Goal: Information Seeking & Learning: Learn about a topic

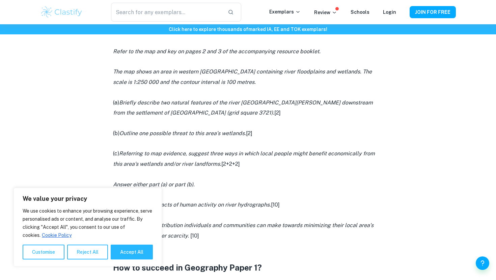
scroll to position [442, 0]
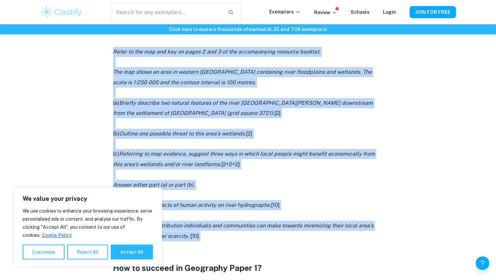
drag, startPoint x: 111, startPoint y: 49, endPoint x: 379, endPoint y: 255, distance: 338.2
click at [379, 255] on div "IB Geography Paper 1 By Wojtek • [DATE] Get feedback on your Geography IA Marke…" at bounding box center [248, 50] width 416 height 883
click at [389, 247] on div "IB Geography Paper 1 By Wojtek • [DATE] Get feedback on your Geography IA Marke…" at bounding box center [248, 50] width 416 height 883
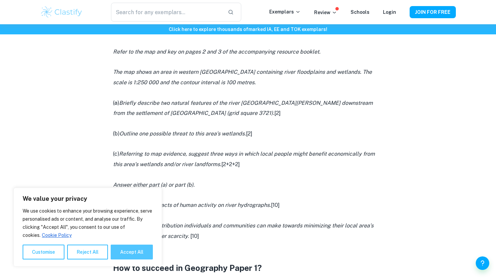
click at [142, 255] on button "Accept All" at bounding box center [132, 252] width 42 height 15
checkbox input "true"
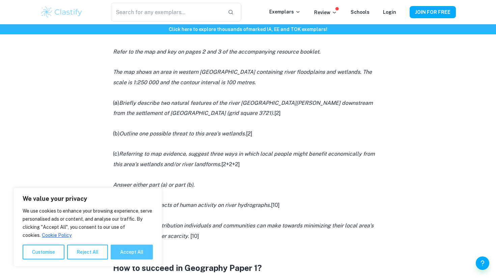
checkbox input "true"
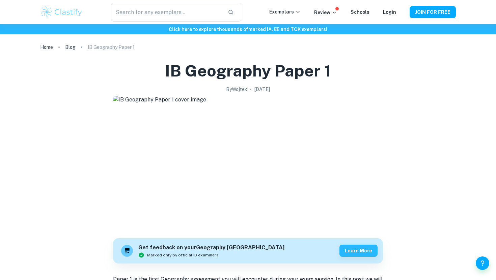
scroll to position [0, 0]
